Goal: Task Accomplishment & Management: Manage account settings

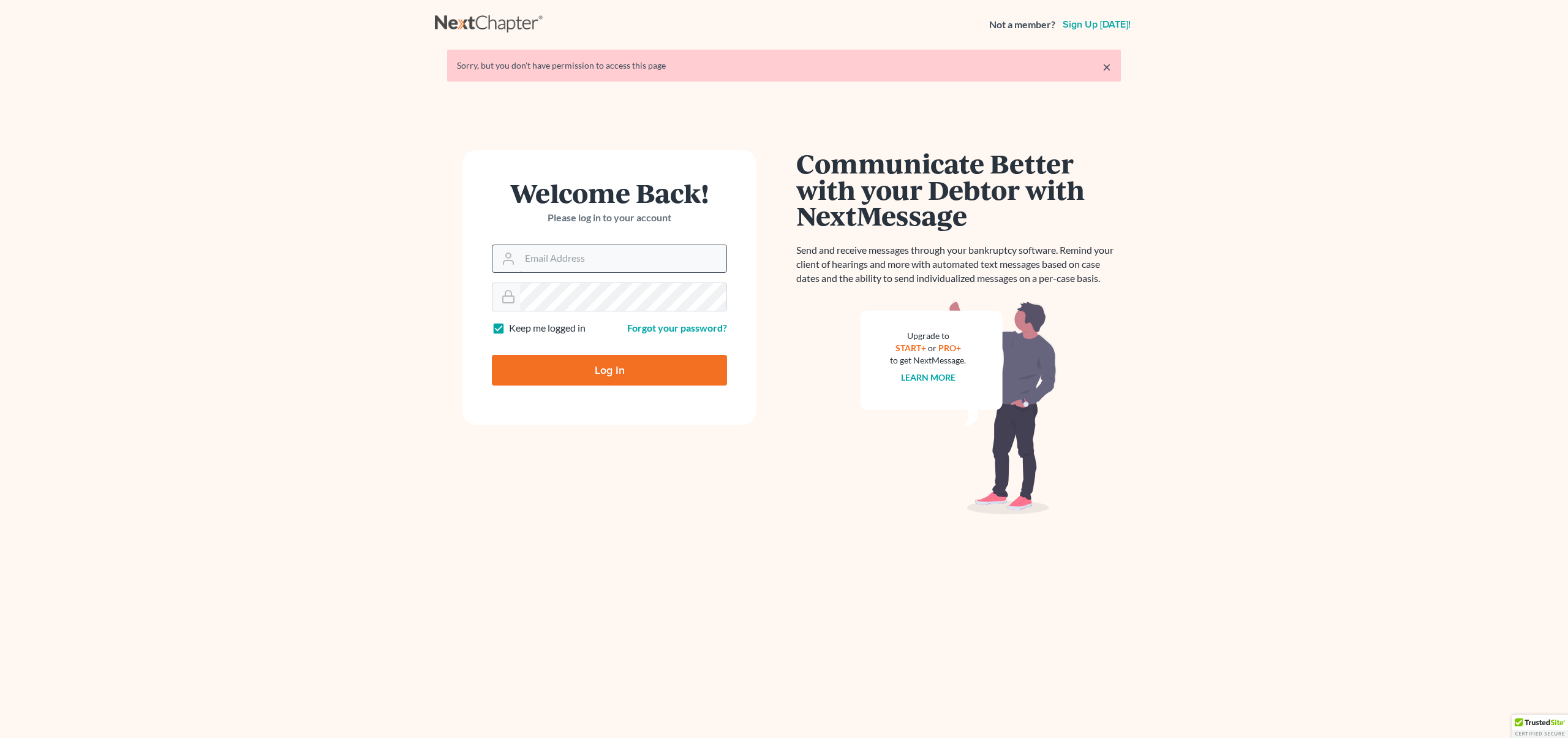
click at [629, 261] on input "Email Address" at bounding box center [623, 258] width 206 height 27
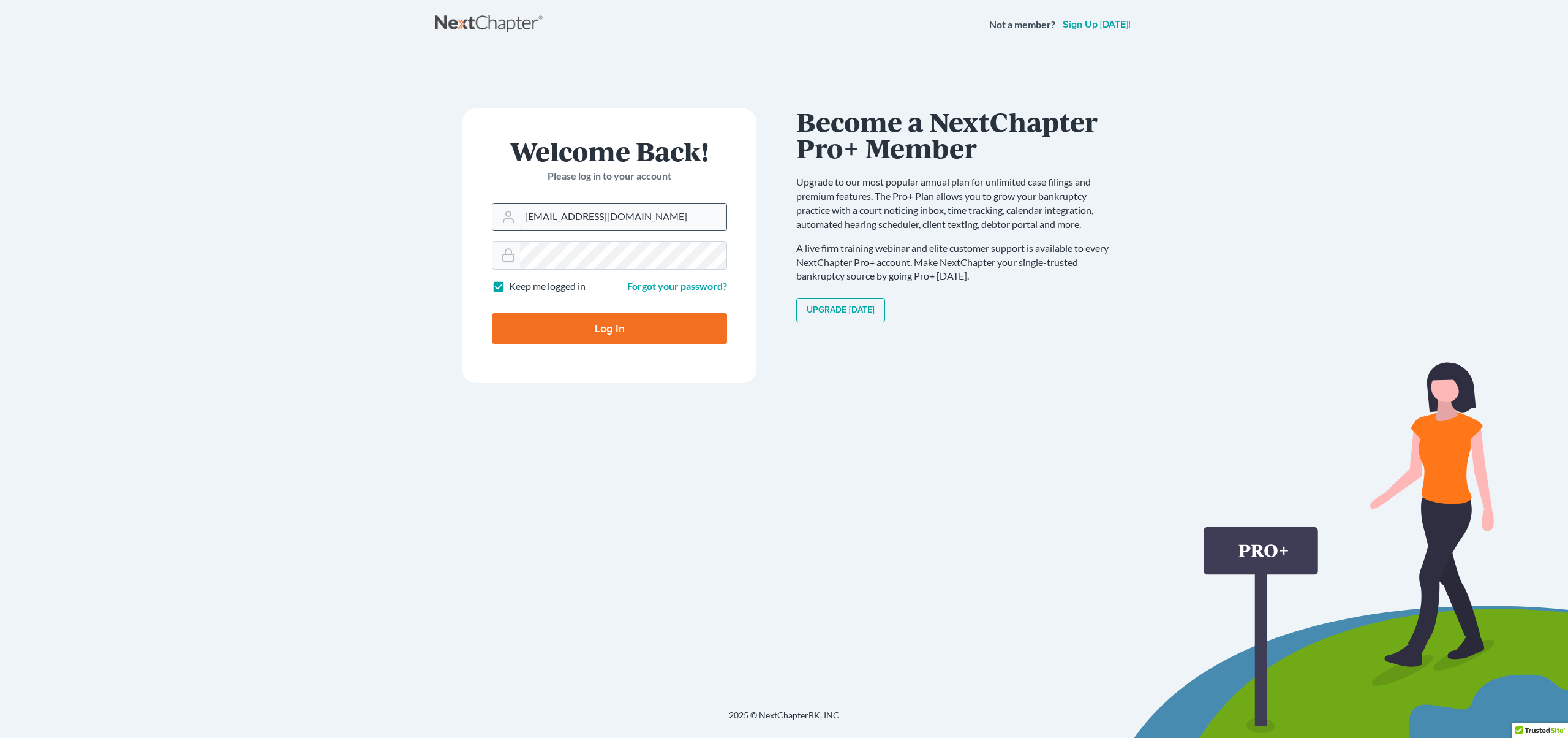
type input "[EMAIL_ADDRESS][DOMAIN_NAME]"
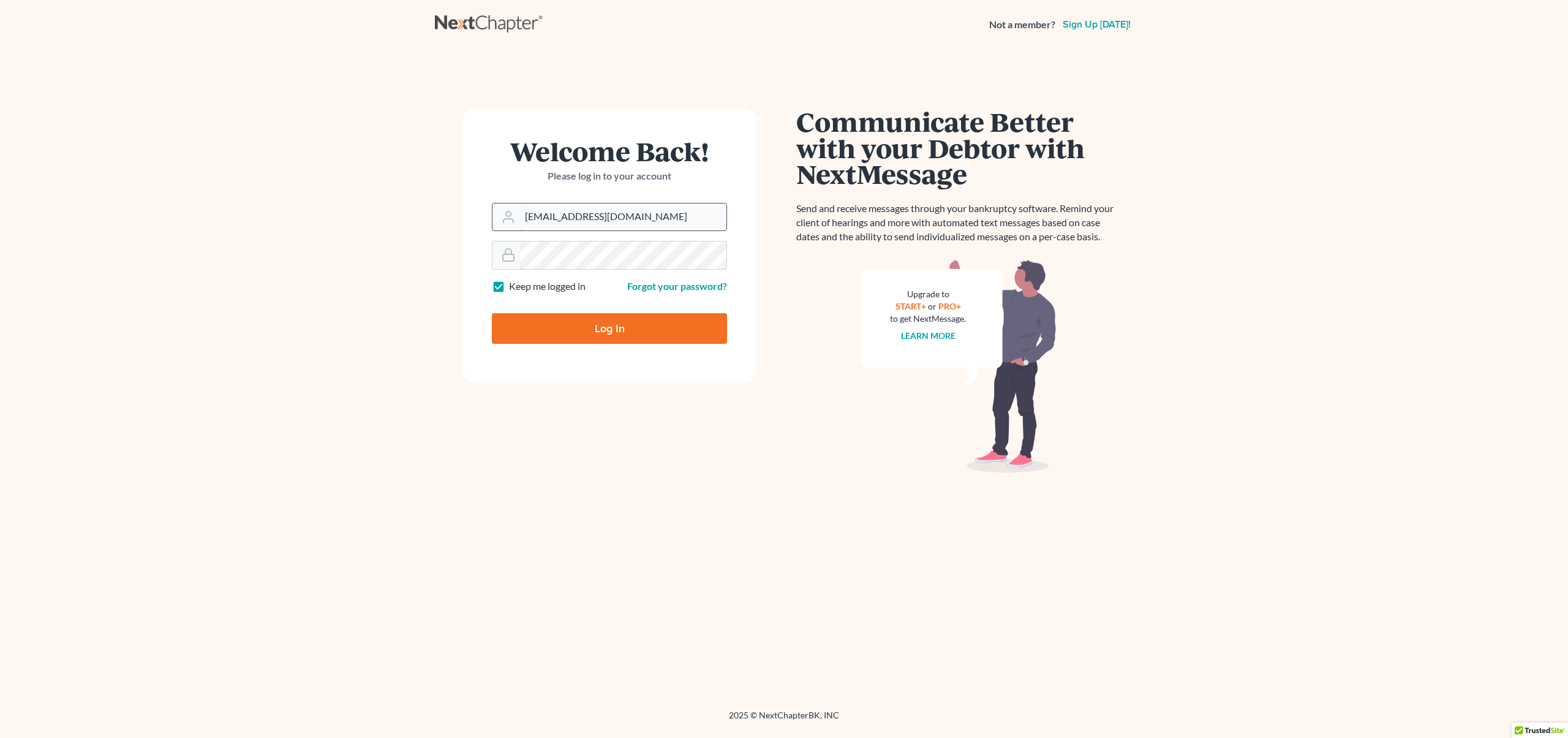
click at [492, 313] on input "Log In" at bounding box center [609, 328] width 235 height 31
type input "Thinking..."
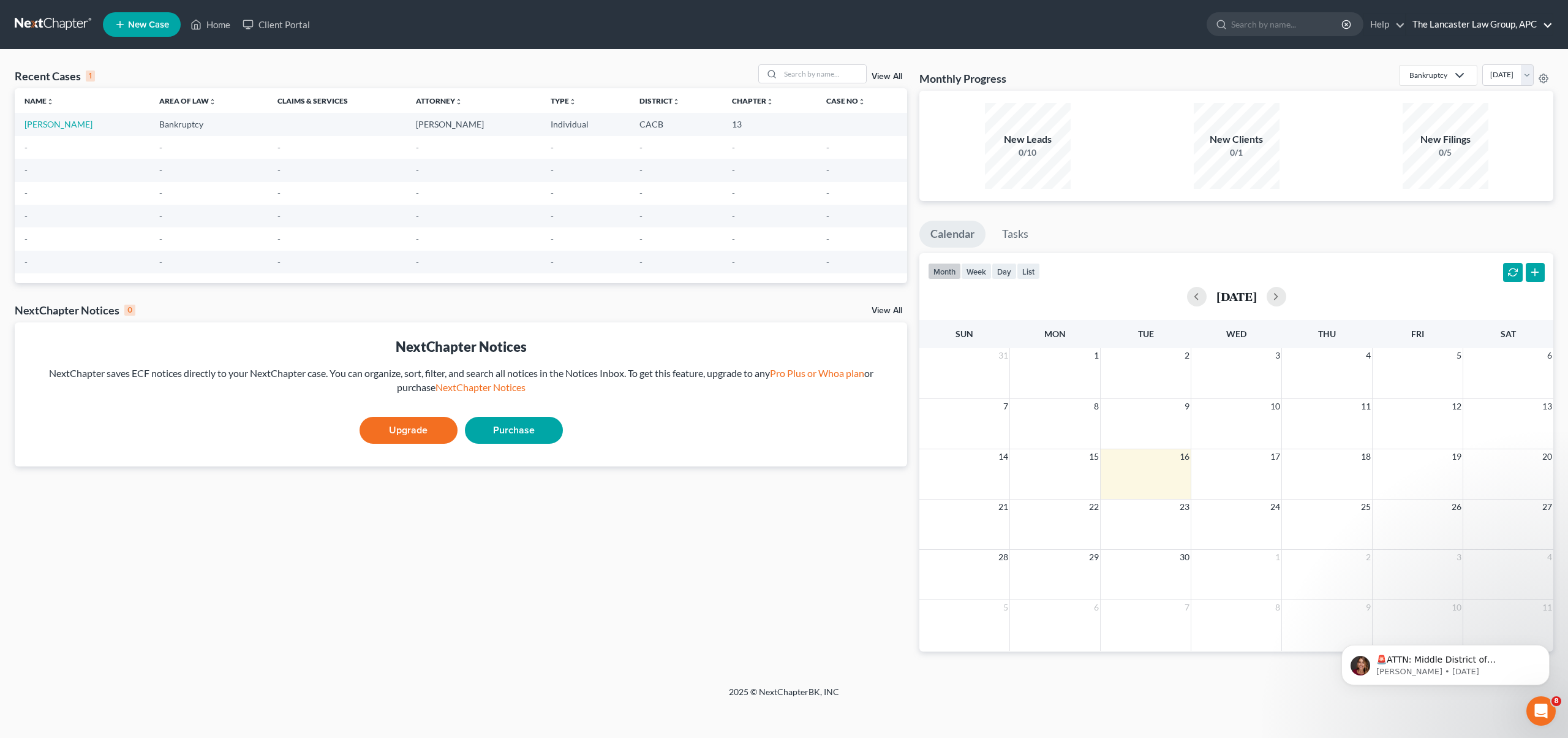
click at [1544, 25] on link "The Lancaster Law Group, APC" at bounding box center [1480, 25] width 146 height 22
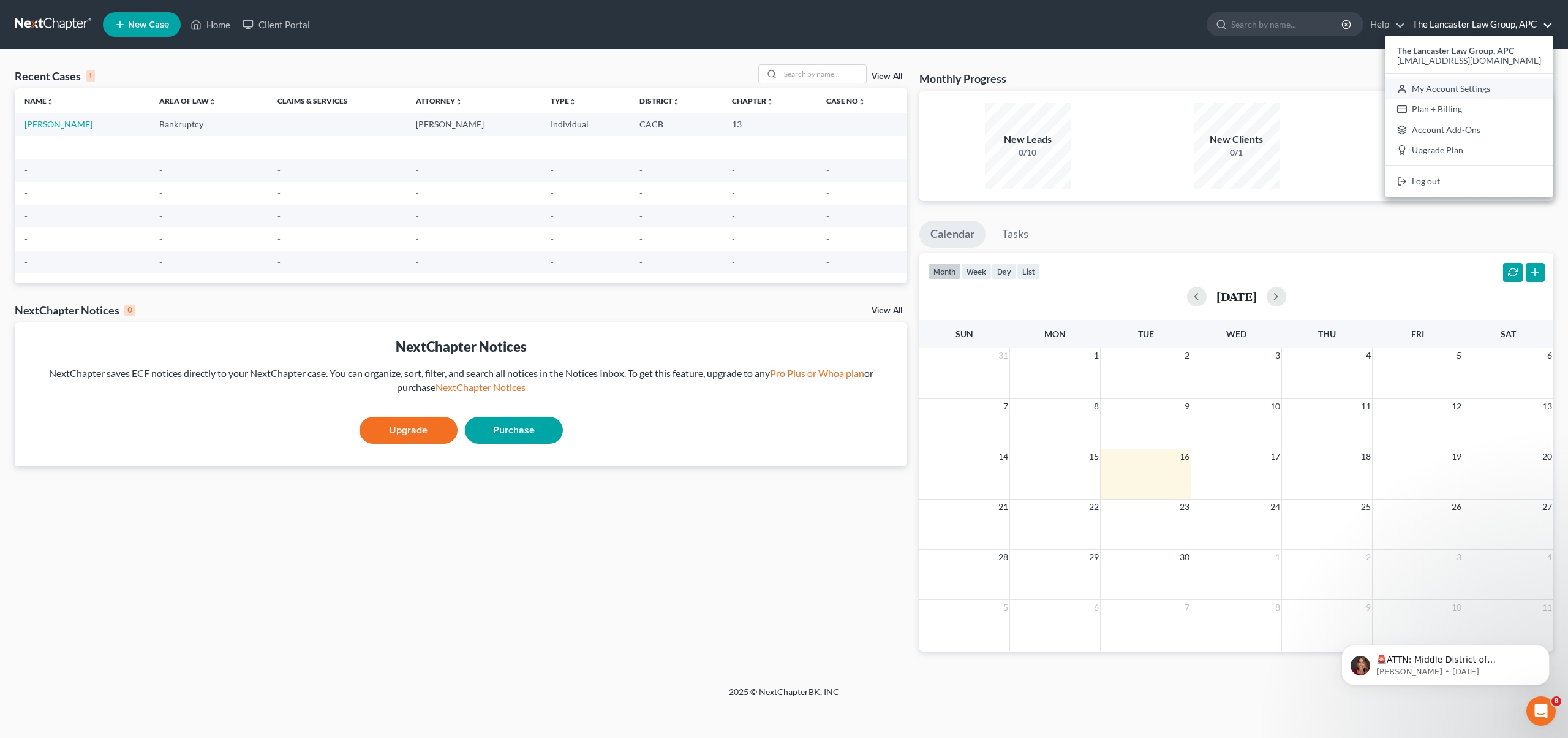
click at [1446, 87] on link "My Account Settings" at bounding box center [1469, 89] width 167 height 21
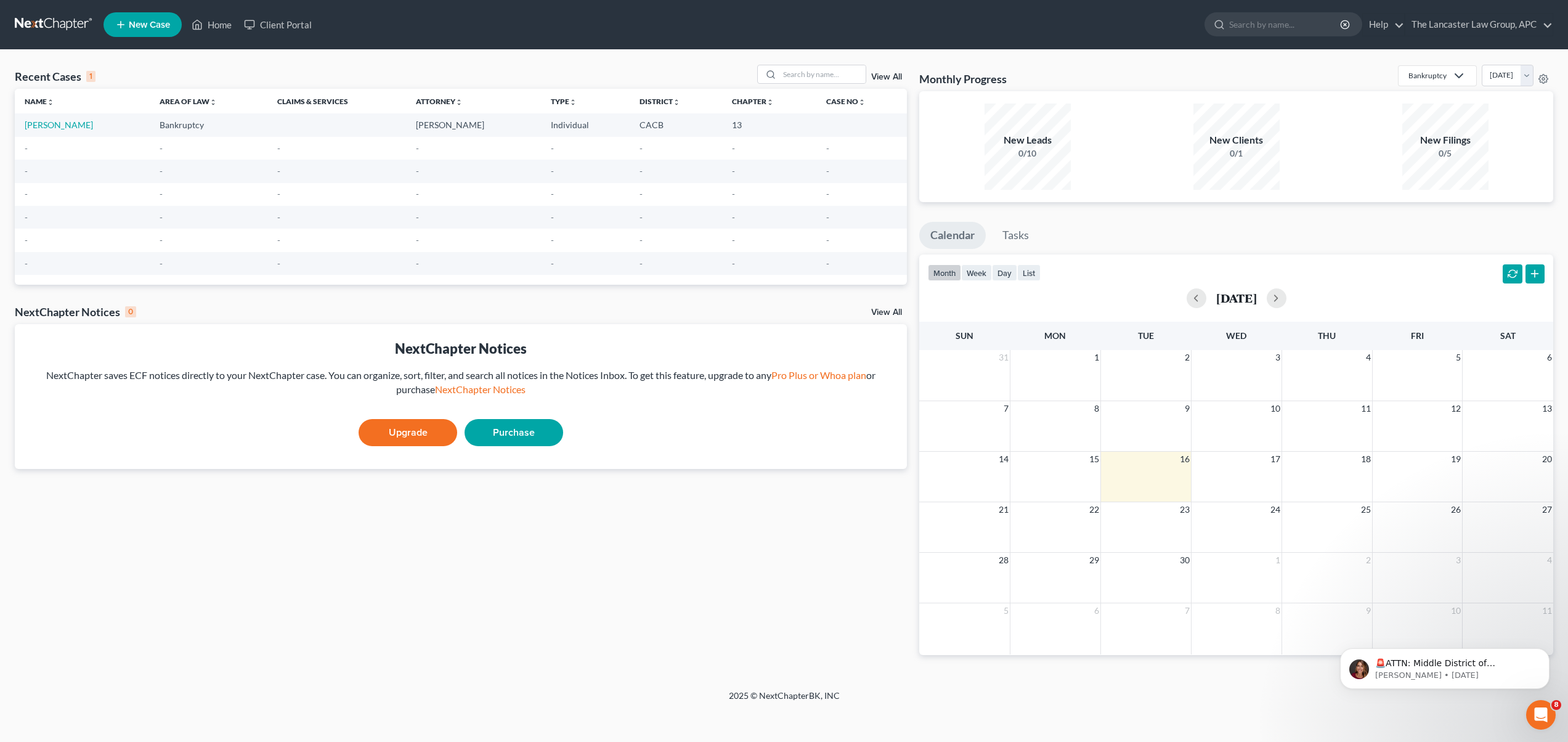
select select "24"
select select "4"
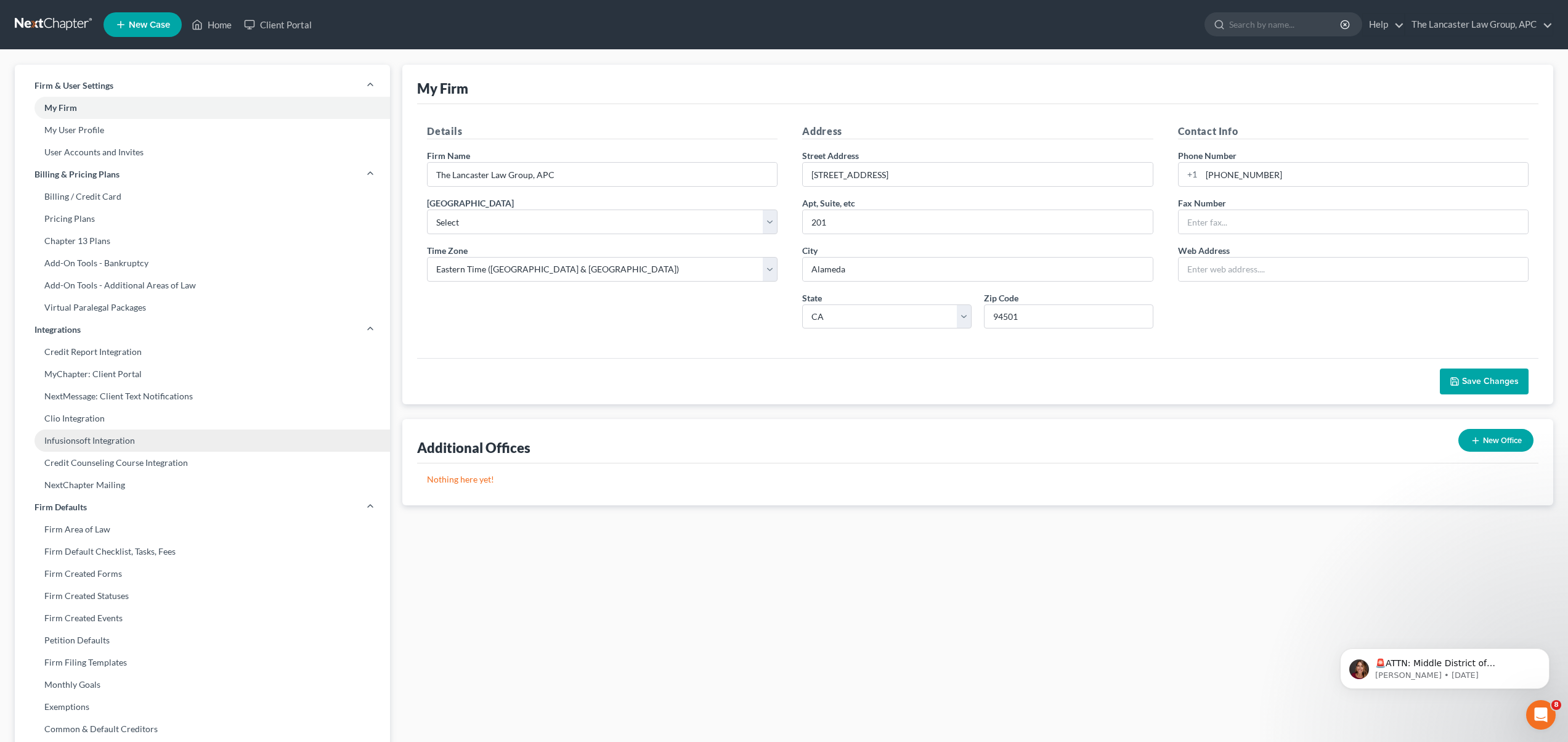
scroll to position [5, 0]
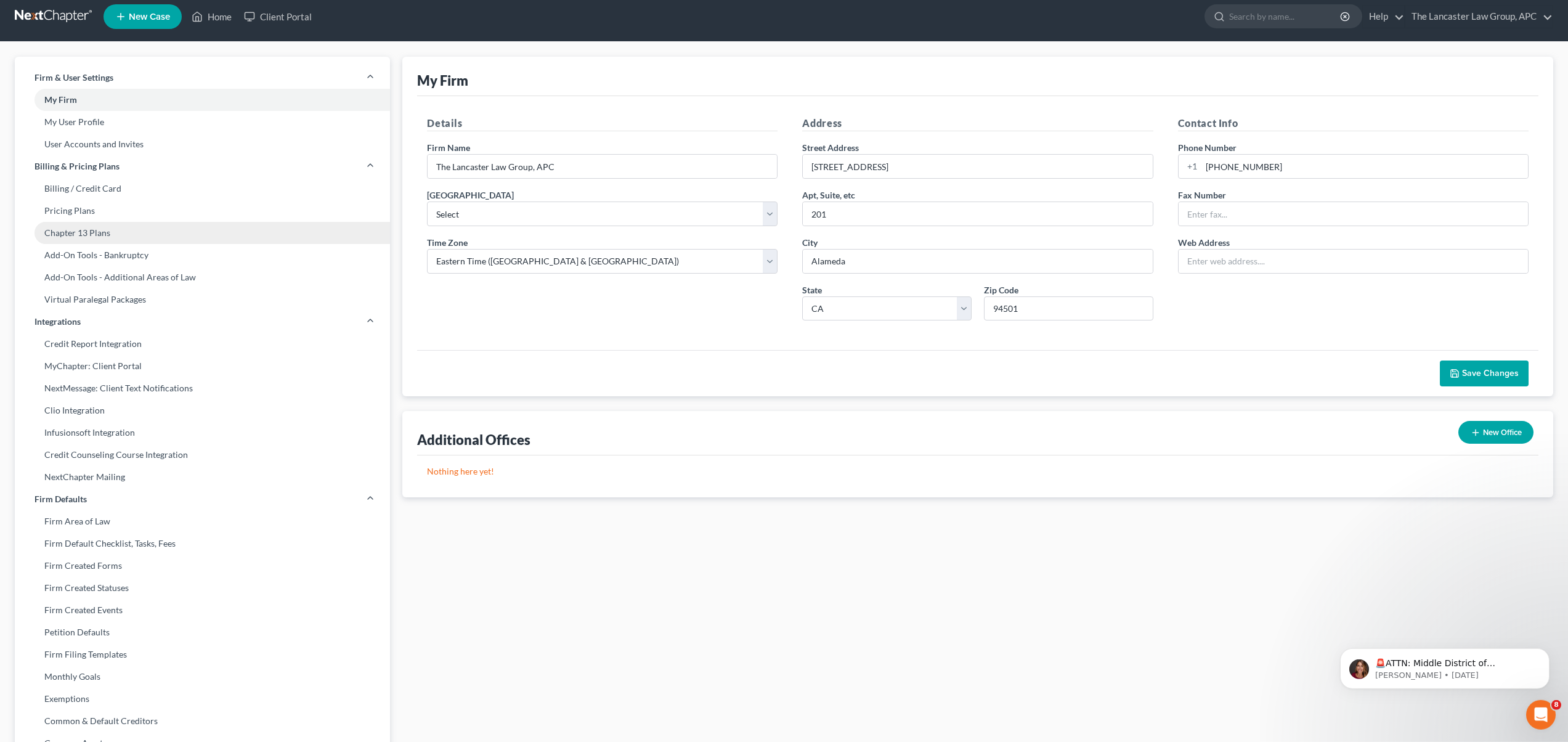
click at [100, 237] on link "Chapter 13 Plans" at bounding box center [203, 233] width 375 height 23
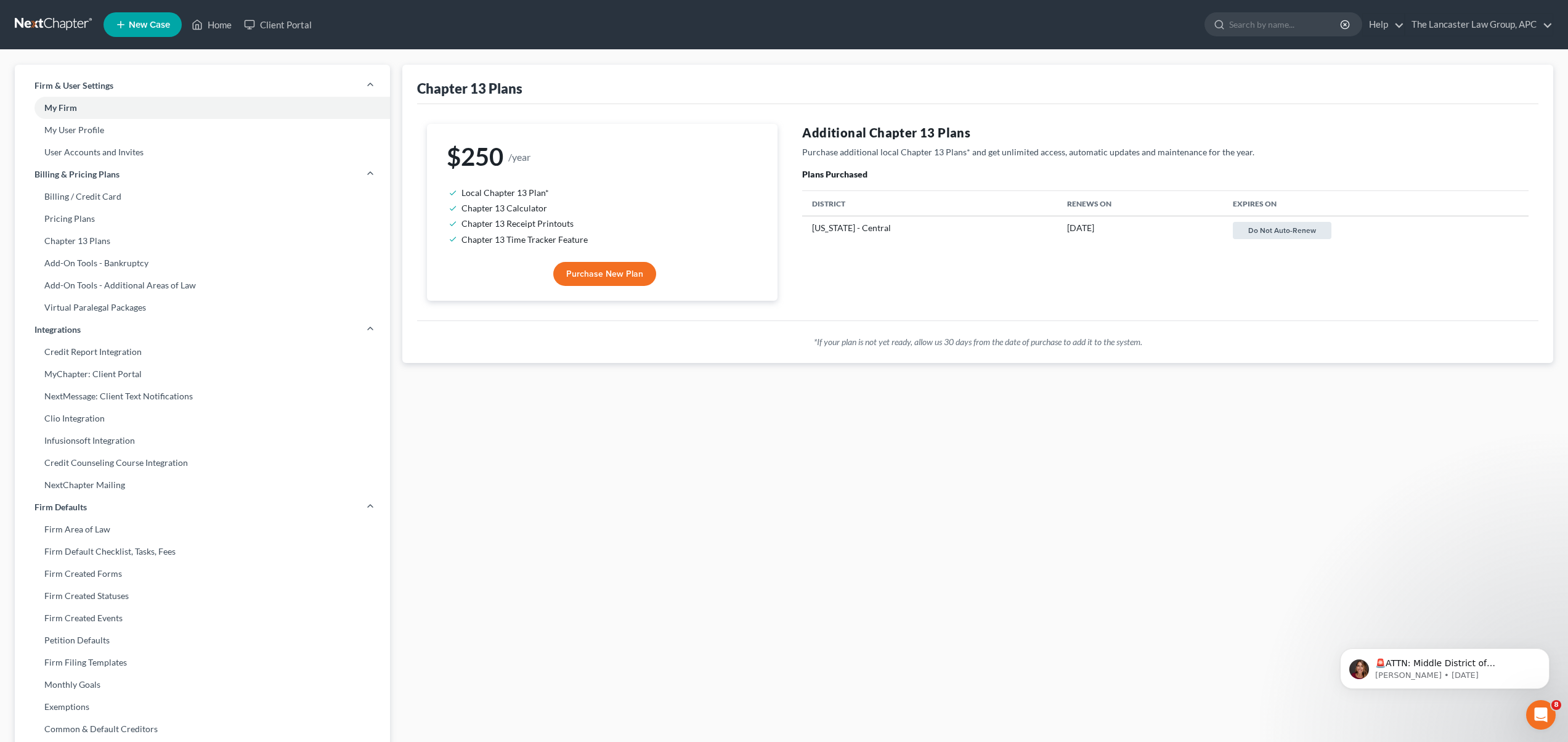
click at [1303, 234] on button "Do not auto-renew" at bounding box center [1282, 230] width 98 height 17
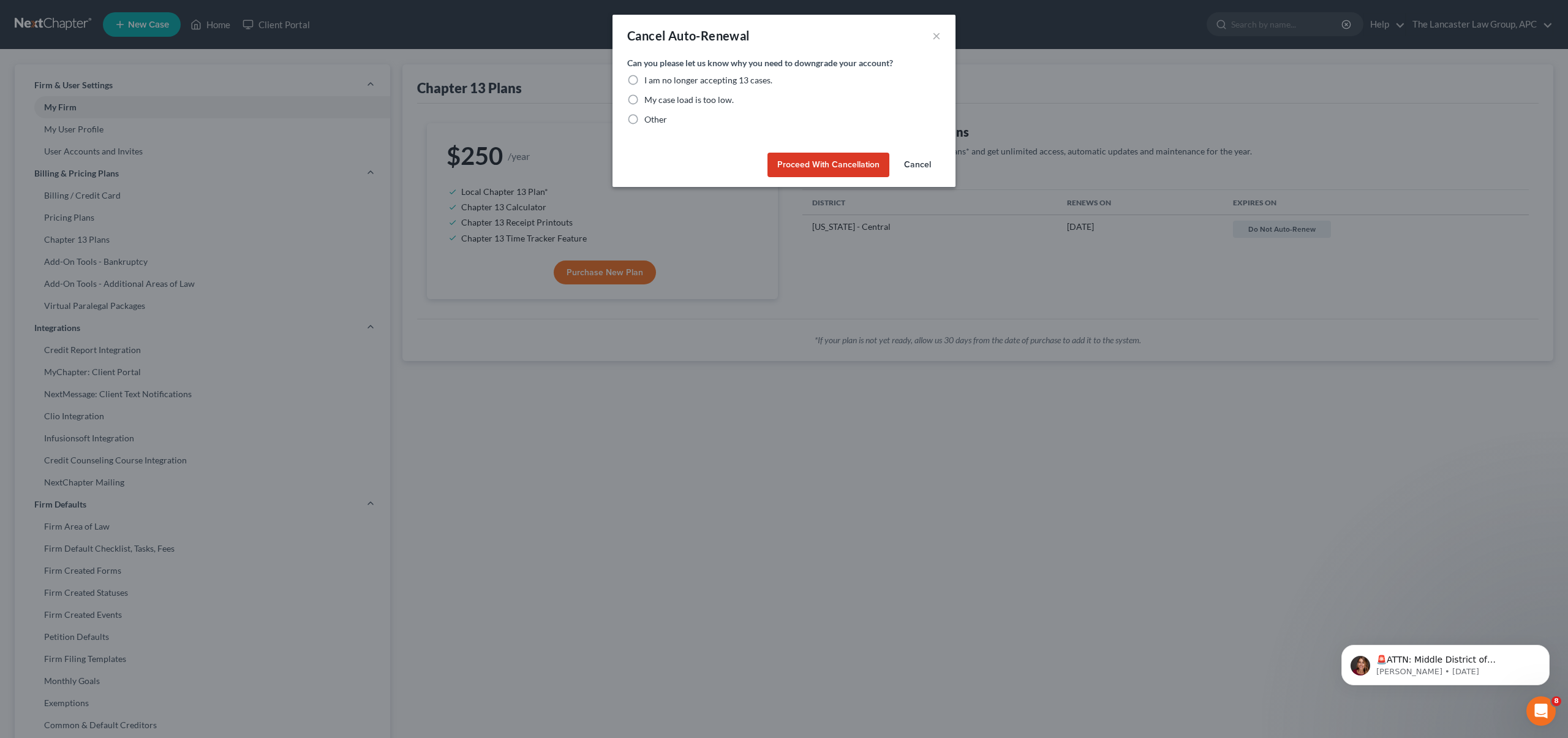
click at [644, 78] on label "I am no longer accepting 13 cases." at bounding box center [708, 80] width 128 height 12
click at [650, 78] on input "I am no longer accepting 13 cases." at bounding box center [653, 78] width 8 height 8
radio input "true"
click at [853, 167] on button "Proceed with Cancellation" at bounding box center [828, 164] width 122 height 25
